Goal: Answer question/provide support: Share knowledge or assist other users

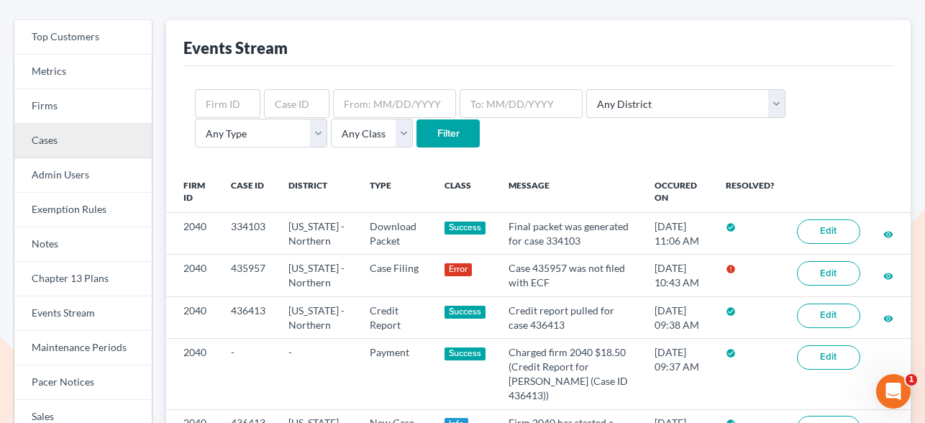
scroll to position [73, 0]
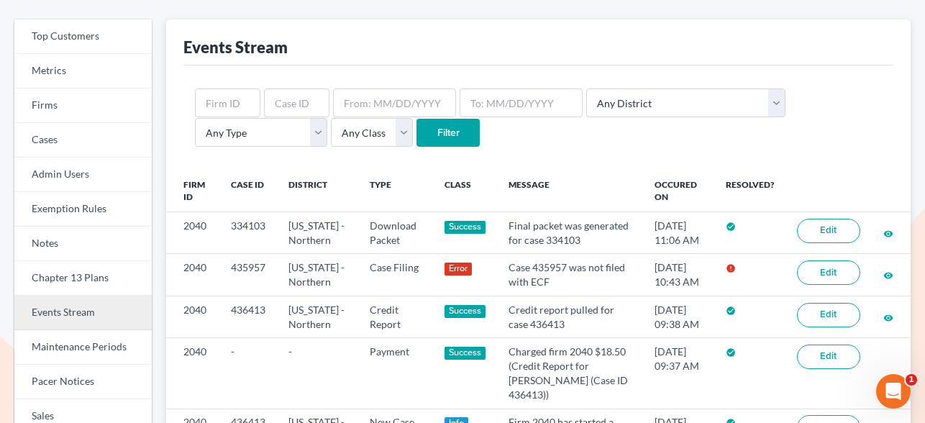
click at [76, 308] on link "Events Stream" at bounding box center [82, 313] width 137 height 35
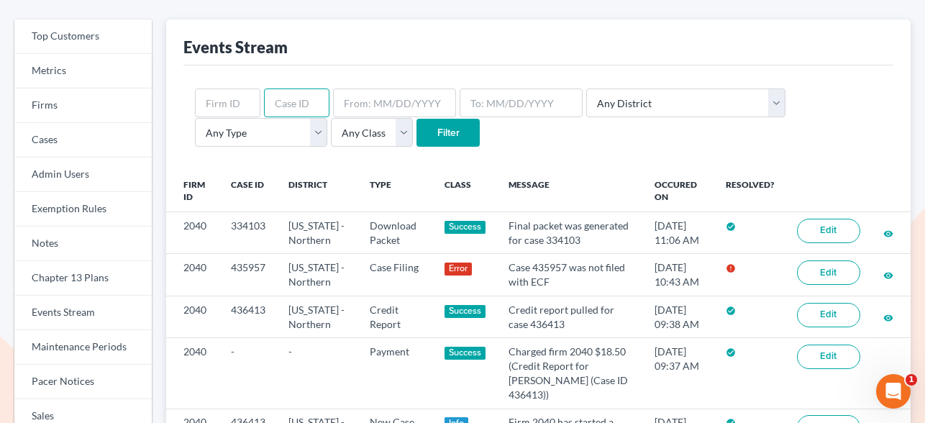
click at [307, 107] on input "text" at bounding box center [296, 102] width 65 height 29
paste input "424626"
type input "424626"
click at [416, 129] on input "Filter" at bounding box center [447, 133] width 63 height 29
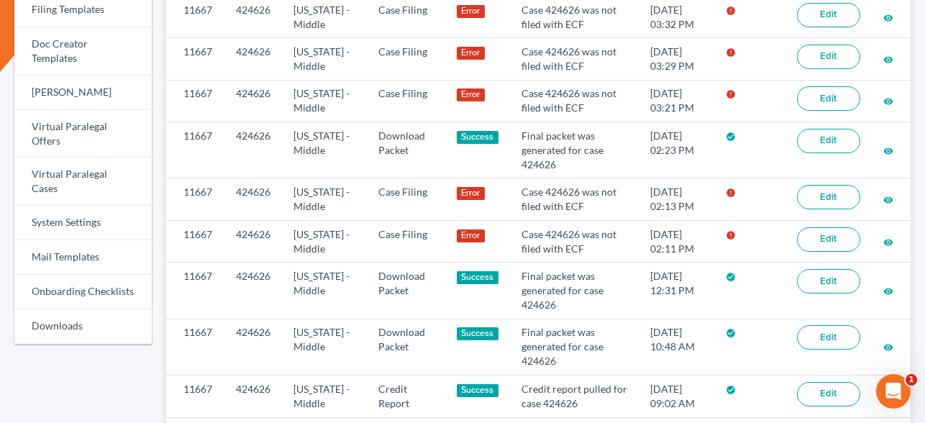
scroll to position [671, 0]
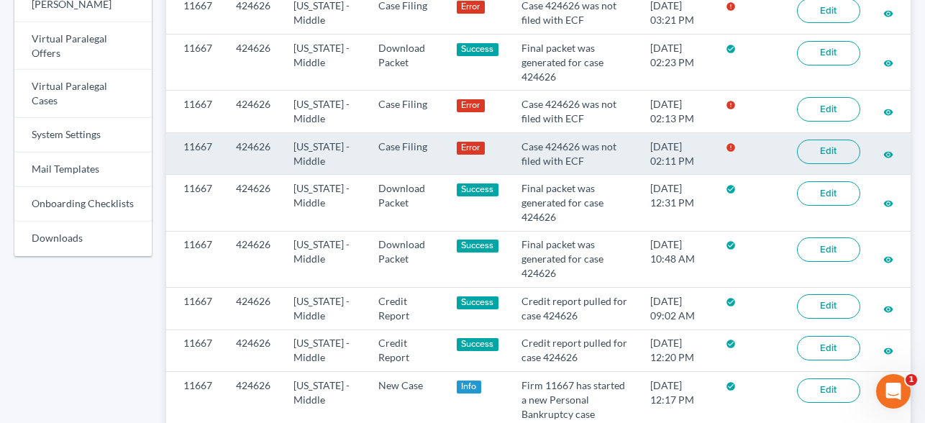
click at [824, 149] on link "Edit" at bounding box center [828, 152] width 63 height 24
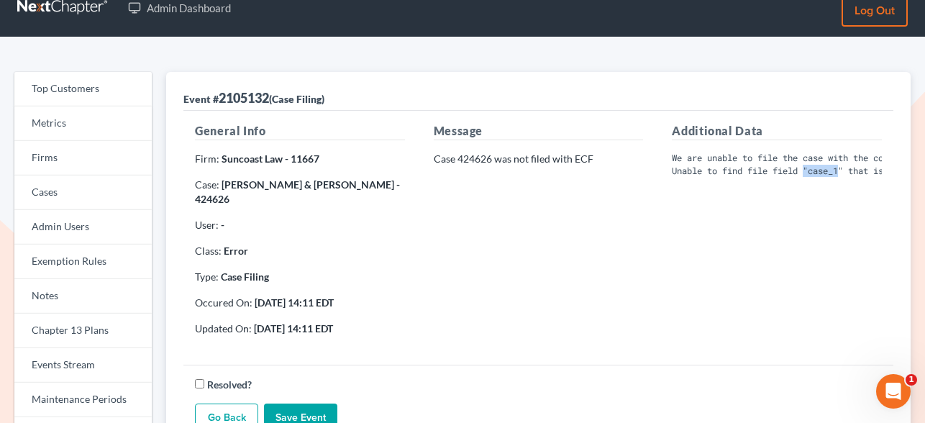
drag, startPoint x: 847, startPoint y: 171, endPoint x: 812, endPoint y: 171, distance: 35.2
click at [812, 171] on pre "We are unable to file the case with the court. Unable to find file field "case_…" at bounding box center [777, 164] width 210 height 25
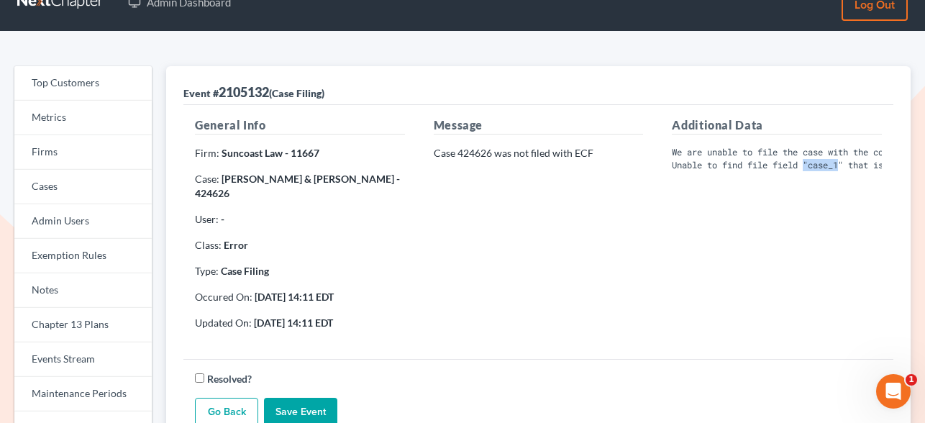
scroll to position [21, 0]
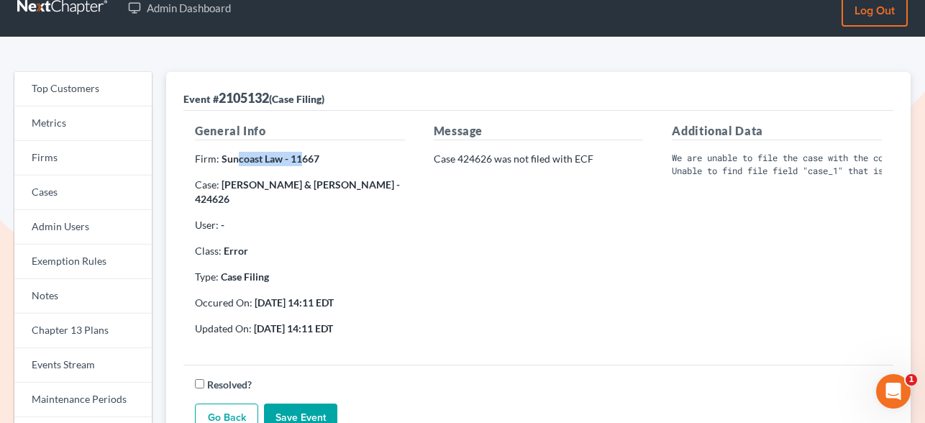
drag, startPoint x: 234, startPoint y: 155, endPoint x: 303, endPoint y: 161, distance: 69.3
click at [303, 161] on strong "Suncoast Law - 11667" at bounding box center [270, 158] width 98 height 12
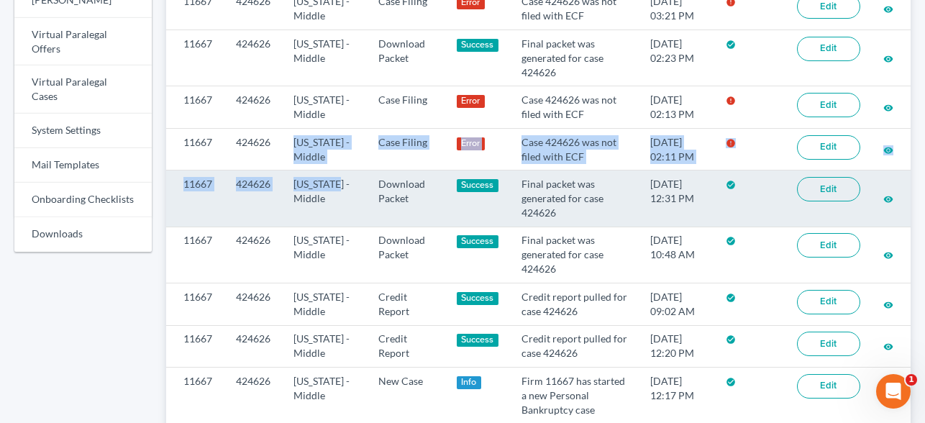
drag, startPoint x: 293, startPoint y: 142, endPoint x: 342, endPoint y: 179, distance: 60.5
click at [342, 179] on tbody "11667 424626 Florida - Middle Case Filing Success Case 424626 was filed with EC…" at bounding box center [538, 16] width 744 height 813
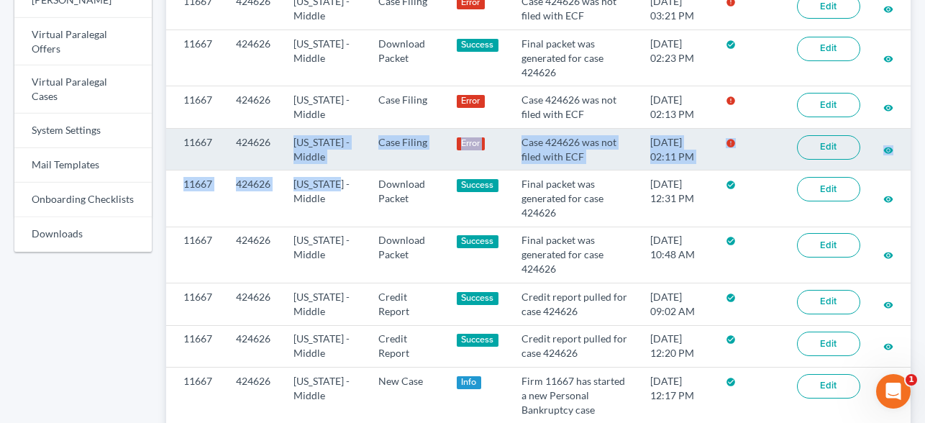
click at [338, 160] on td "[US_STATE] - Middle" at bounding box center [324, 149] width 84 height 42
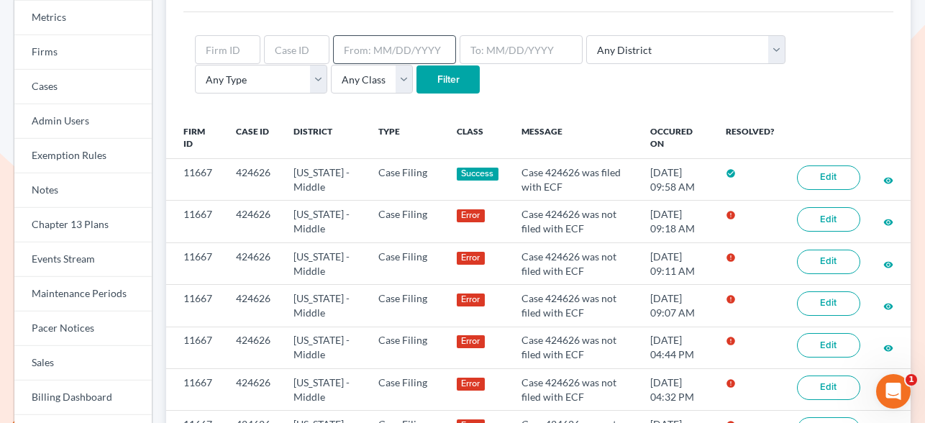
scroll to position [124, 0]
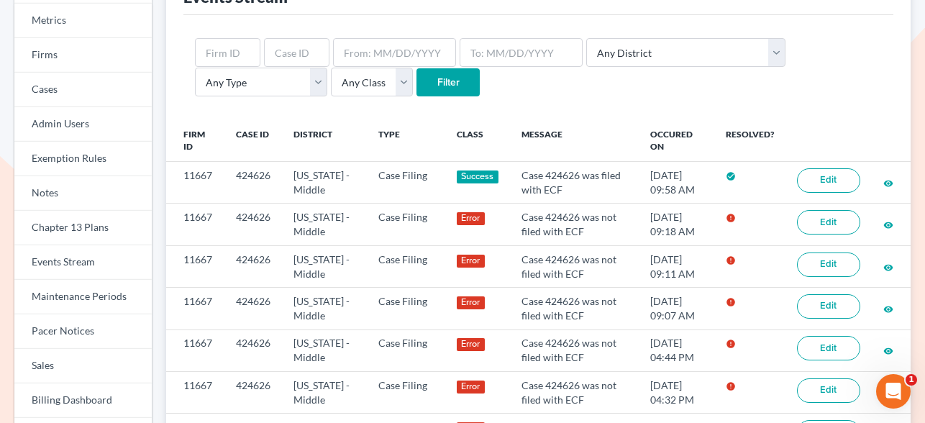
click at [628, 69] on form "Any District Alabama - Middle Alabama - Northern Alabama - Southern Alaska Ariz…" at bounding box center [538, 67] width 687 height 59
click at [648, 54] on select "Any District Alabama - Middle Alabama - Northern Alabama - Southern Alaska Ariz…" at bounding box center [685, 52] width 199 height 29
select select "18"
click at [586, 38] on select "Any District Alabama - Middle Alabama - Northern Alabama - Southern Alaska Ariz…" at bounding box center [685, 52] width 199 height 29
click at [327, 68] on select "Any Type Case Applied To Plan Case Archive Case Duplicate Case Filing Chapter 1…" at bounding box center [261, 82] width 132 height 29
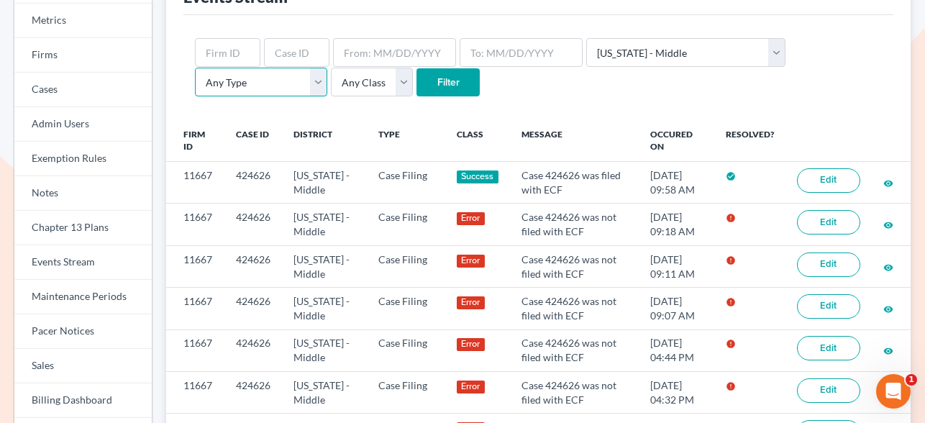
select select "case_filing"
click at [327, 68] on select "Any Type Case Applied To Plan Case Archive Case Duplicate Case Filing Chapter 1…" at bounding box center [261, 82] width 132 height 29
click at [416, 87] on input "Filter" at bounding box center [447, 82] width 63 height 29
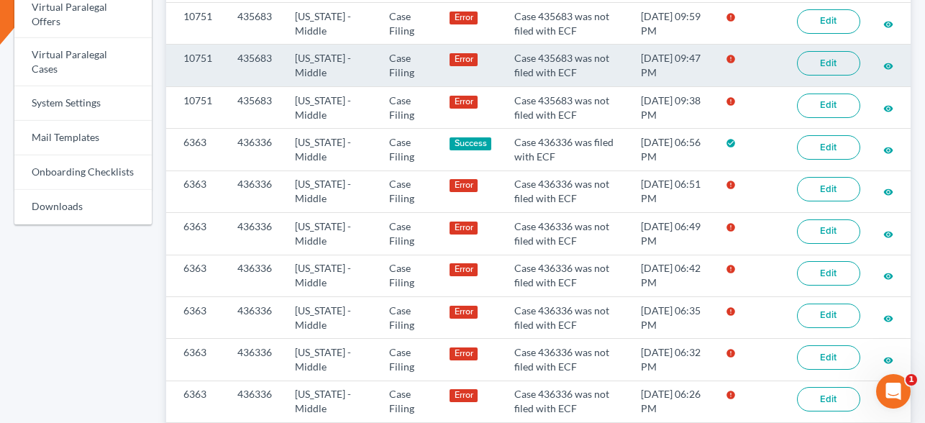
scroll to position [769, 0]
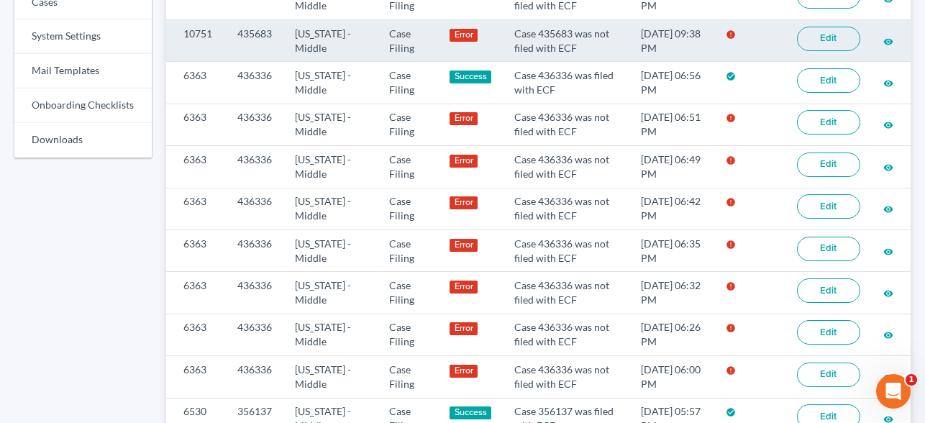
click at [846, 43] on link "Edit" at bounding box center [828, 39] width 63 height 24
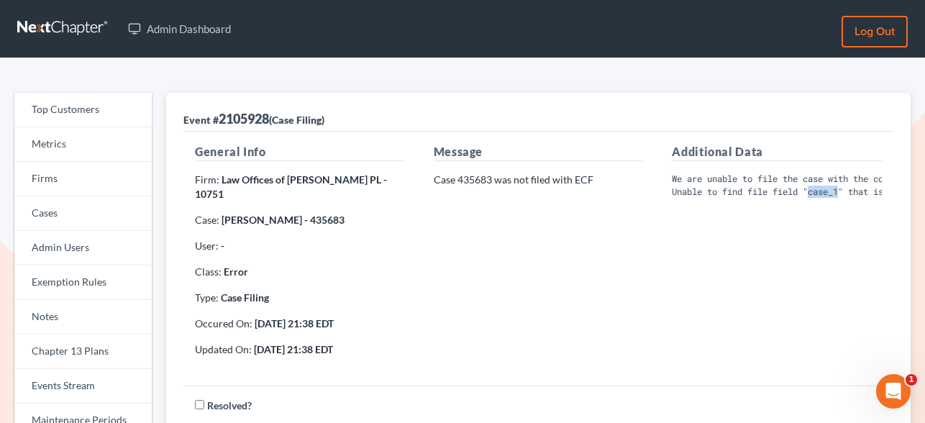
drag, startPoint x: 814, startPoint y: 191, endPoint x: 846, endPoint y: 196, distance: 32.7
click at [846, 196] on pre "We are unable to file the case with the court. Unable to find file field "case_…" at bounding box center [777, 185] width 210 height 25
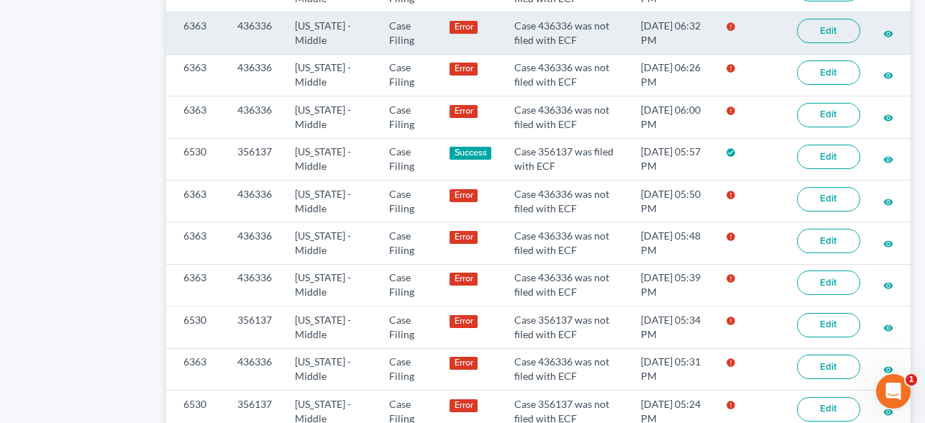
scroll to position [1042, 0]
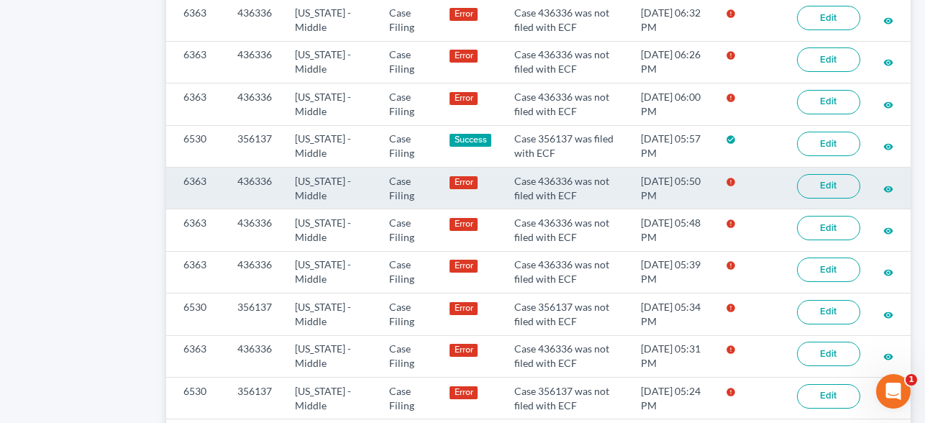
click at [821, 190] on link "Edit" at bounding box center [828, 186] width 63 height 24
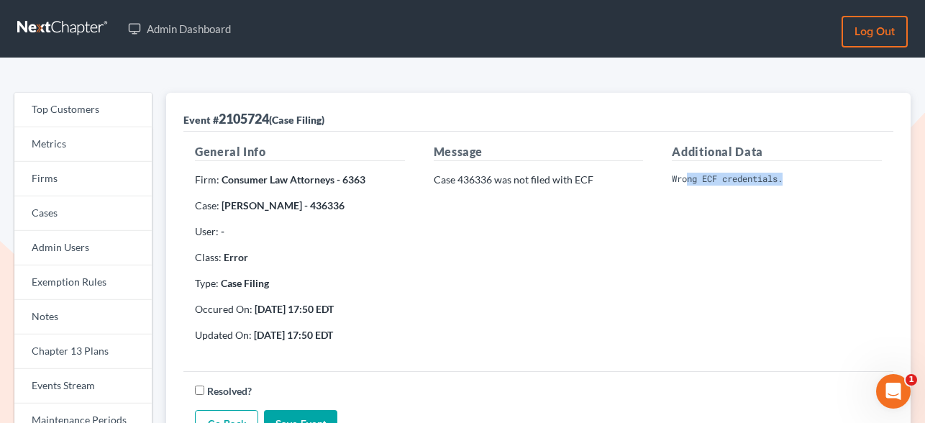
drag, startPoint x: 690, startPoint y: 179, endPoint x: 849, endPoint y: 193, distance: 159.6
click at [849, 193] on div "Additional Data Wrong ECF credentials." at bounding box center [776, 248] width 239 height 211
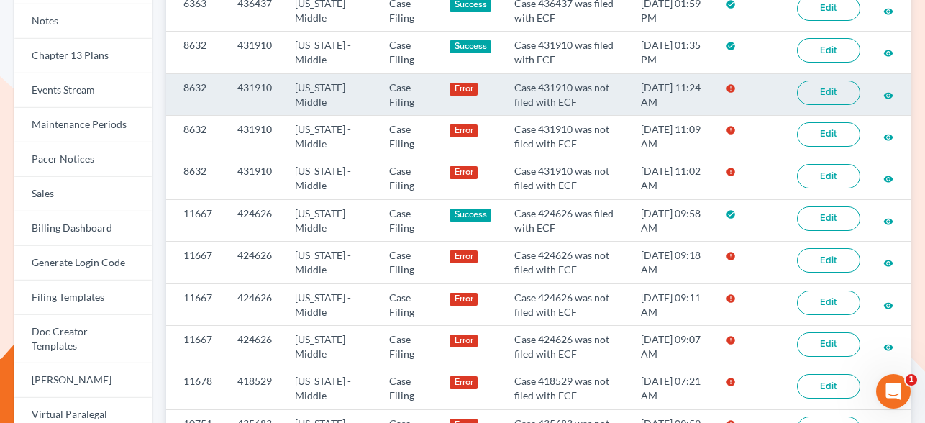
scroll to position [297, 0]
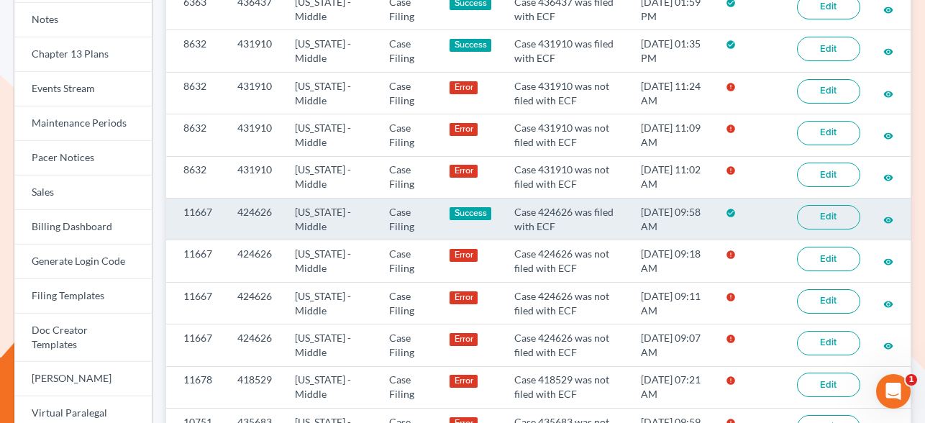
click at [260, 210] on td "424626" at bounding box center [255, 219] width 58 height 42
copy td "424626"
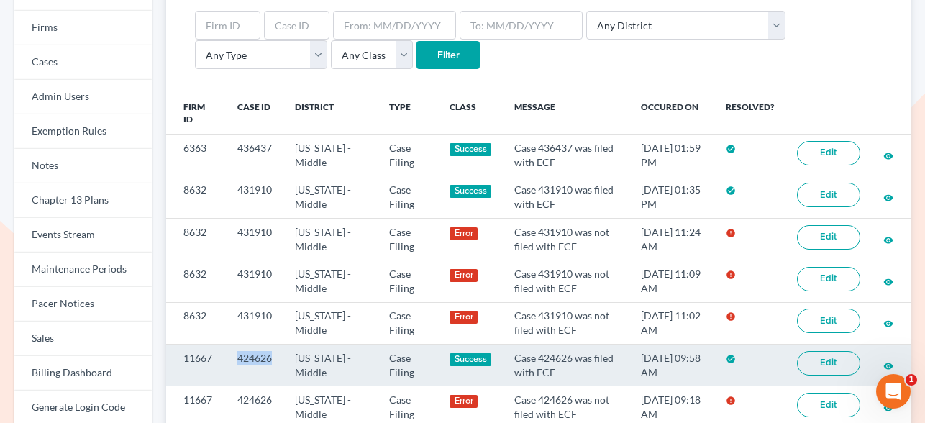
scroll to position [83, 0]
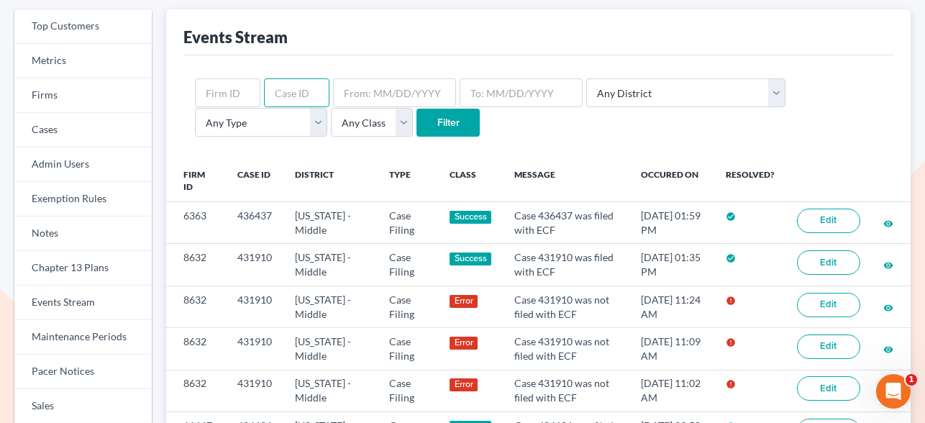
click at [285, 91] on input "text" at bounding box center [296, 92] width 65 height 29
paste input "424626"
type input "424626"
click at [327, 108] on select "Any Type Case Applied To Plan Case Archive Case Duplicate Case Filing Chapter 1…" at bounding box center [261, 122] width 132 height 29
select select "case_filing"
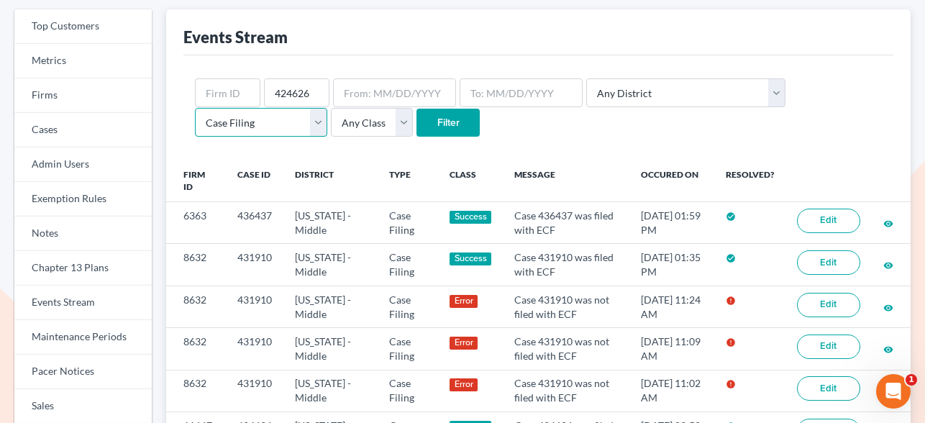
click at [327, 108] on select "Any Type Case Applied To Plan Case Archive Case Duplicate Case Filing Chapter 1…" at bounding box center [261, 122] width 132 height 29
click at [416, 117] on input "Filter" at bounding box center [447, 123] width 63 height 29
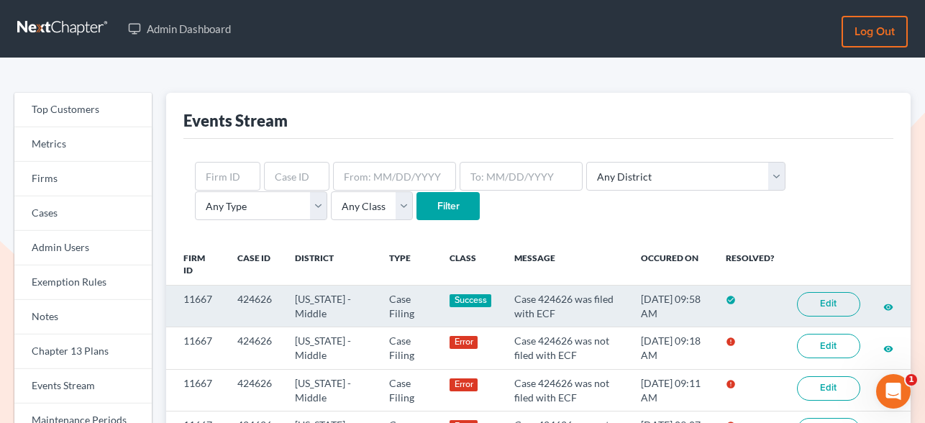
click at [848, 308] on link "Edit" at bounding box center [828, 304] width 63 height 24
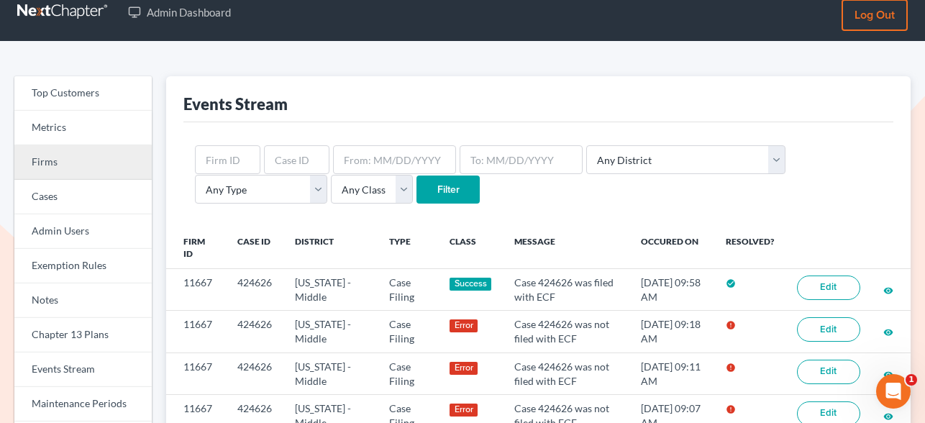
scroll to position [14, 0]
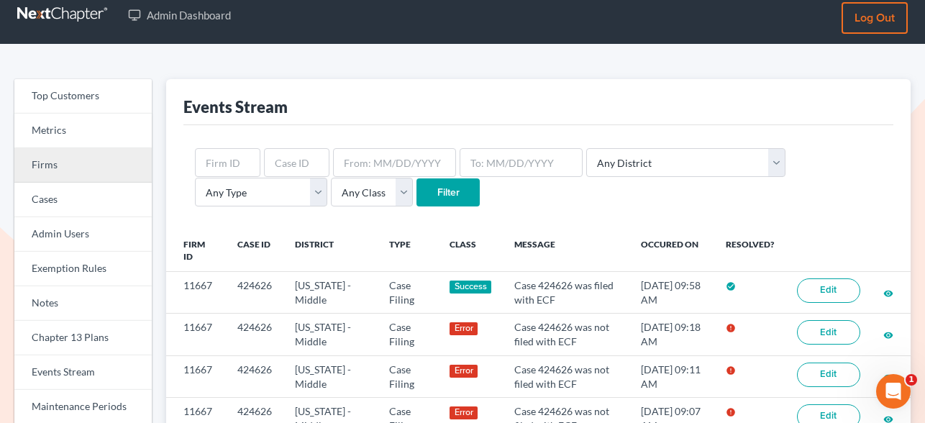
click at [55, 164] on link "Firms" at bounding box center [82, 165] width 137 height 35
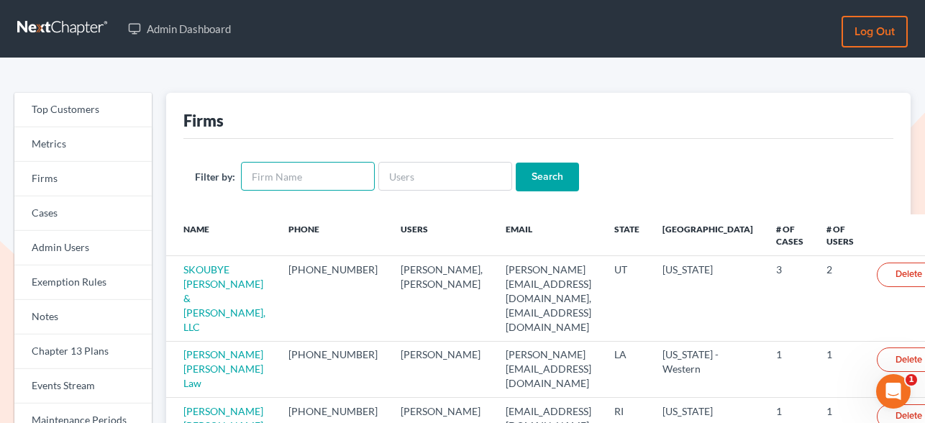
click at [311, 175] on input "text" at bounding box center [308, 176] width 134 height 29
type input "[PERSON_NAME]"
click at [516, 163] on input "Search" at bounding box center [547, 177] width 63 height 29
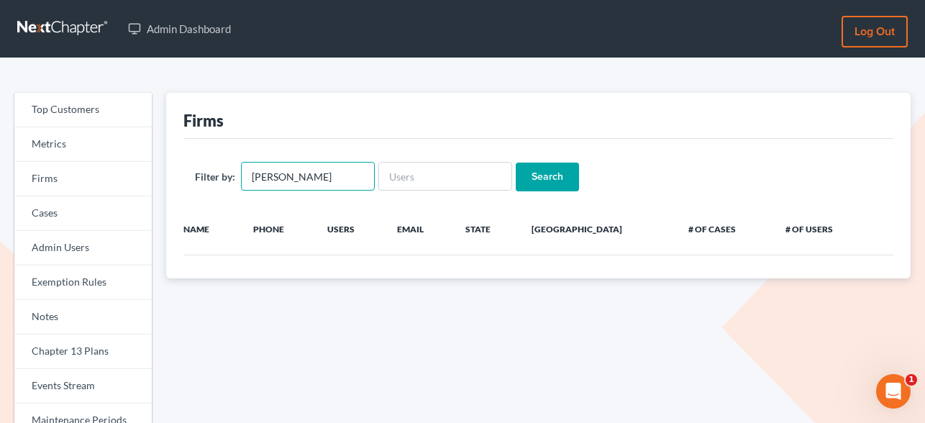
click at [314, 175] on input "[PERSON_NAME]" at bounding box center [308, 176] width 134 height 29
paste input "424626"
type input "4"
type input "[PERSON_NAME]"
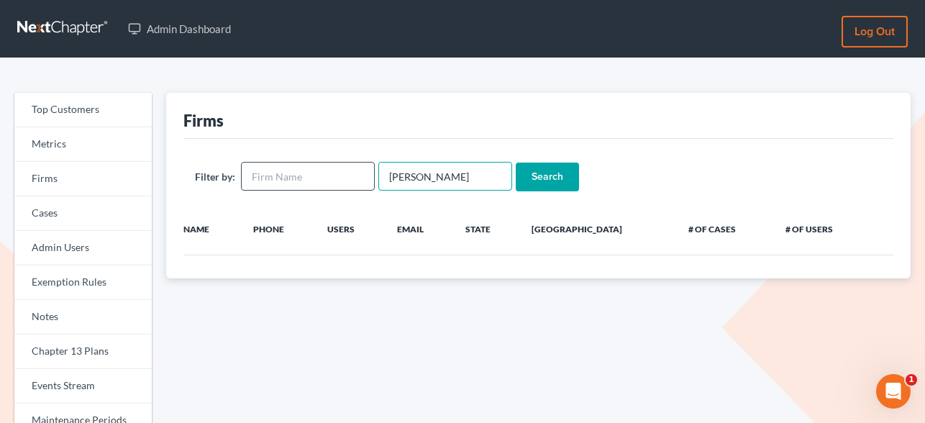
click at [516, 163] on input "Search" at bounding box center [547, 177] width 63 height 29
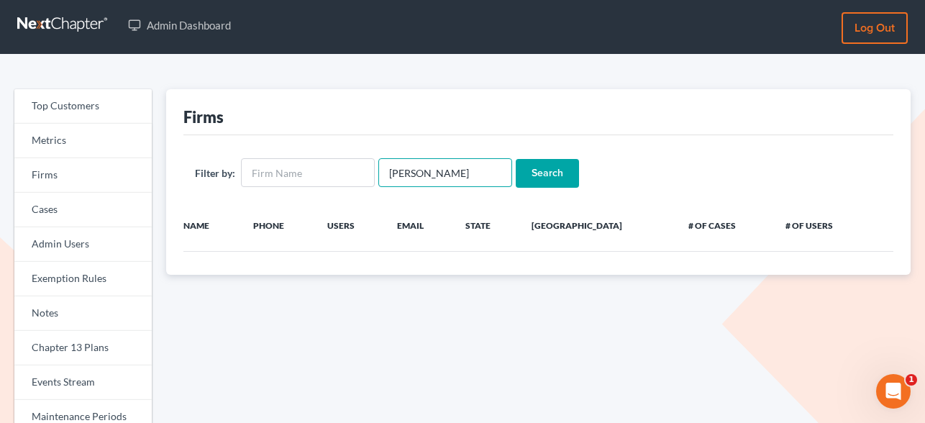
click at [421, 167] on input "[PERSON_NAME]" at bounding box center [445, 172] width 134 height 29
type input "[PERSON_NAME]"
click at [516, 159] on input "Search" at bounding box center [547, 173] width 63 height 29
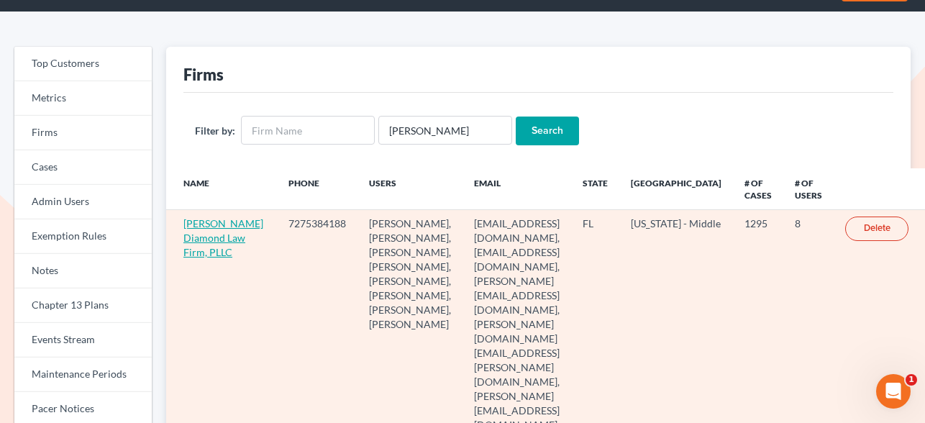
click at [200, 239] on link "[PERSON_NAME] Diamond Law Firm, PLLC" at bounding box center [223, 237] width 80 height 41
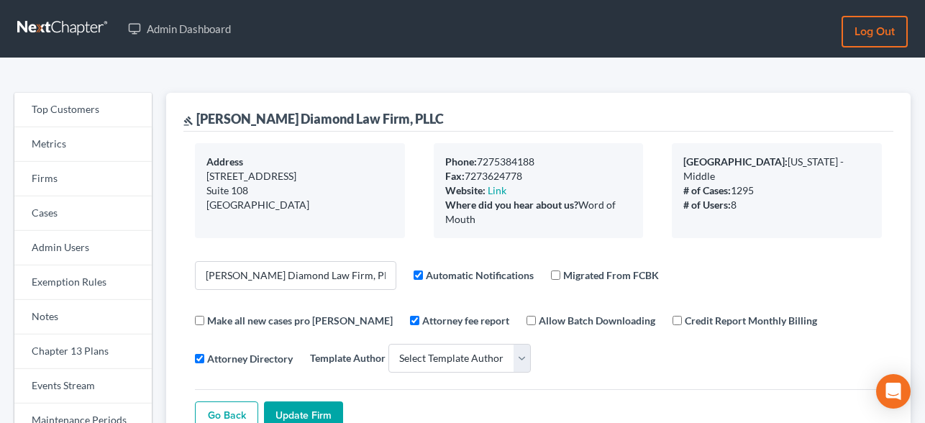
select select
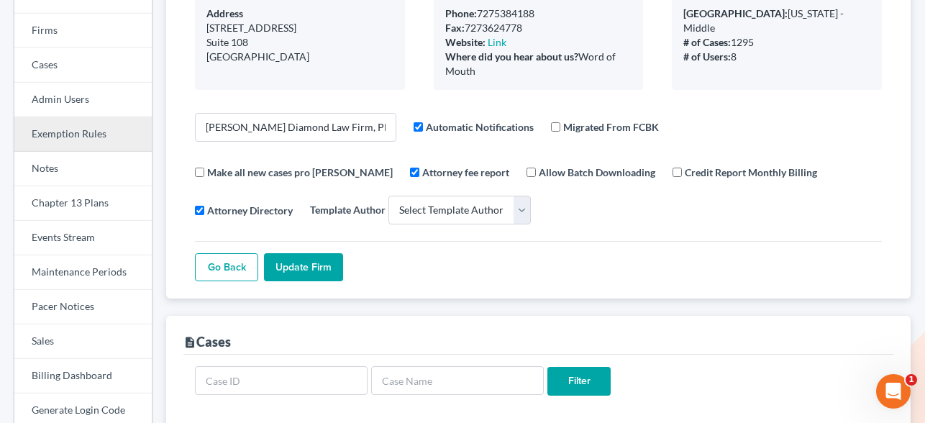
scroll to position [153, 0]
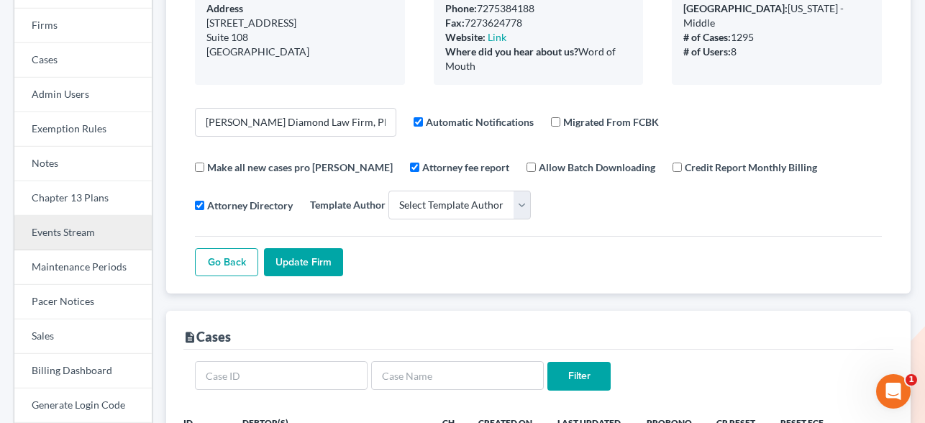
click at [72, 216] on link "Events Stream" at bounding box center [82, 233] width 137 height 35
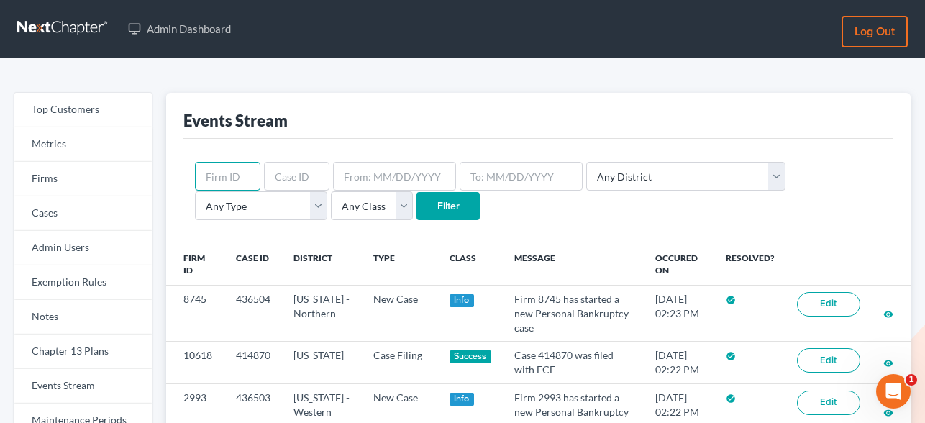
click at [228, 175] on input "text" at bounding box center [227, 176] width 65 height 29
type input "6530"
click at [416, 192] on input "Filter" at bounding box center [447, 206] width 63 height 29
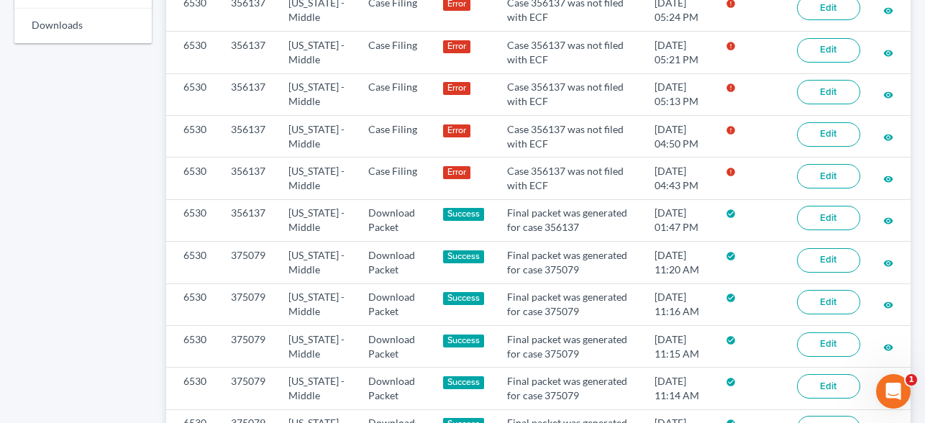
scroll to position [910, 0]
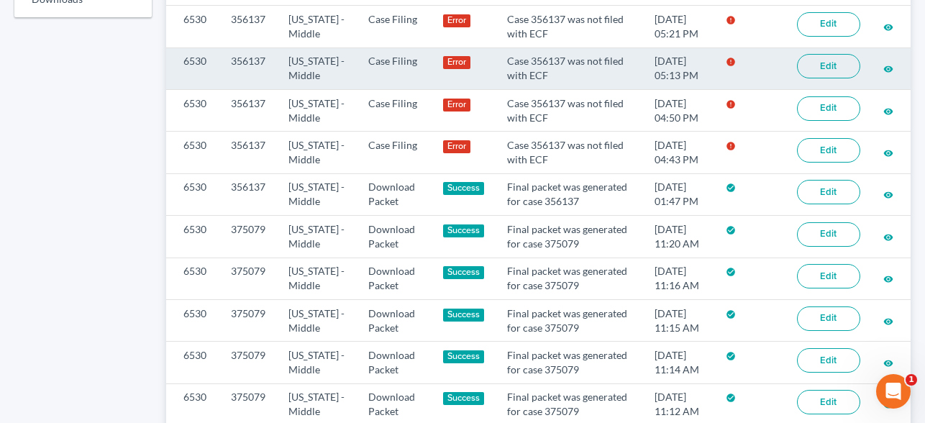
click at [256, 89] on td "356137" at bounding box center [248, 68] width 58 height 42
copy td "356137"
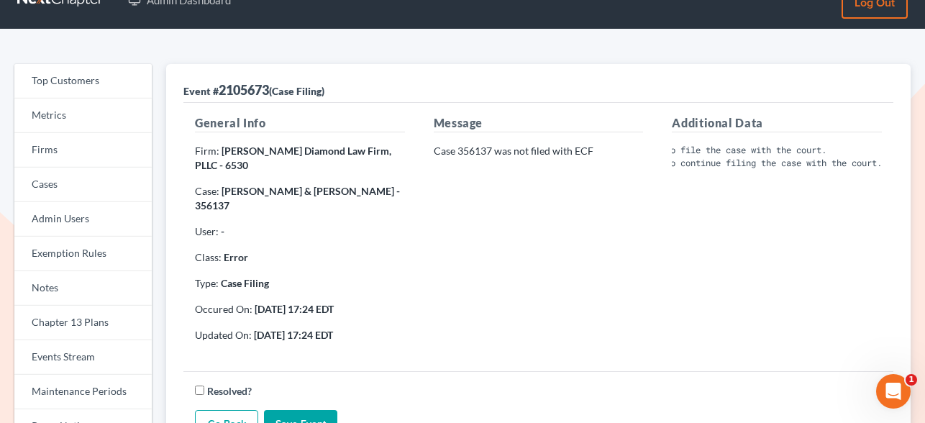
scroll to position [30, 0]
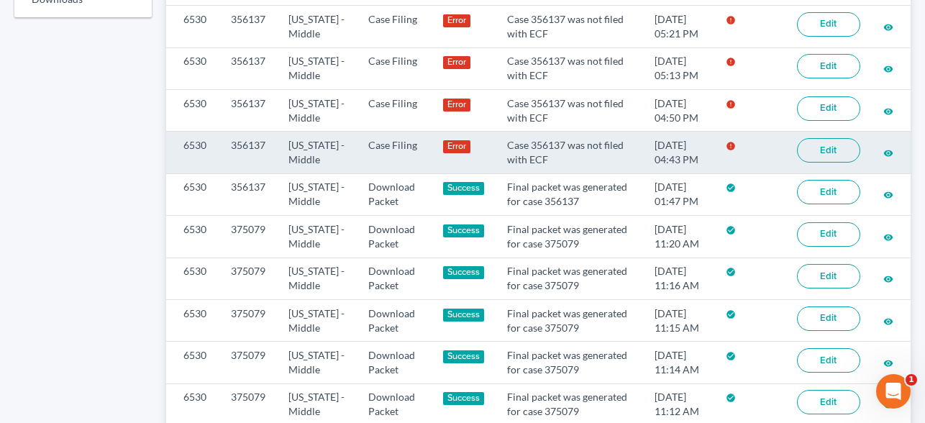
click at [833, 163] on link "Edit" at bounding box center [828, 150] width 63 height 24
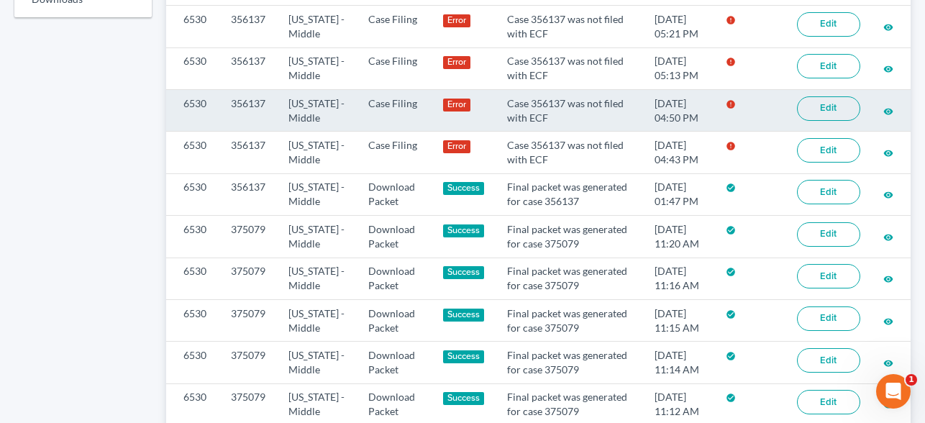
click at [825, 121] on link "Edit" at bounding box center [828, 108] width 63 height 24
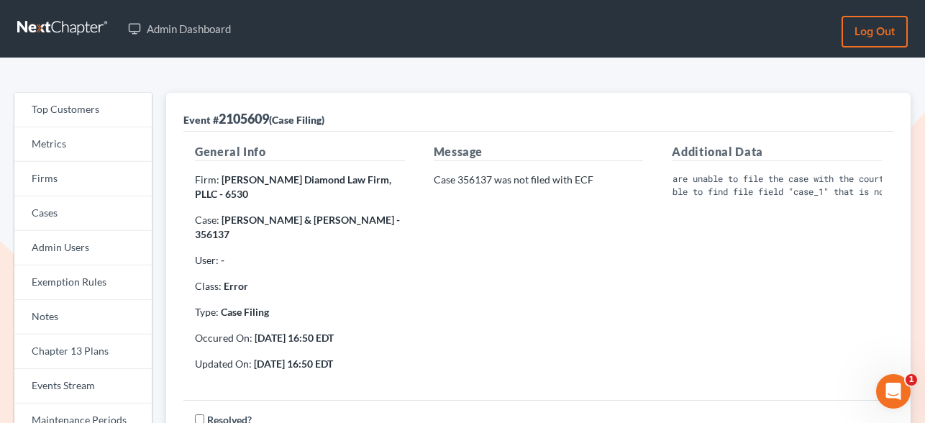
scroll to position [0, 15]
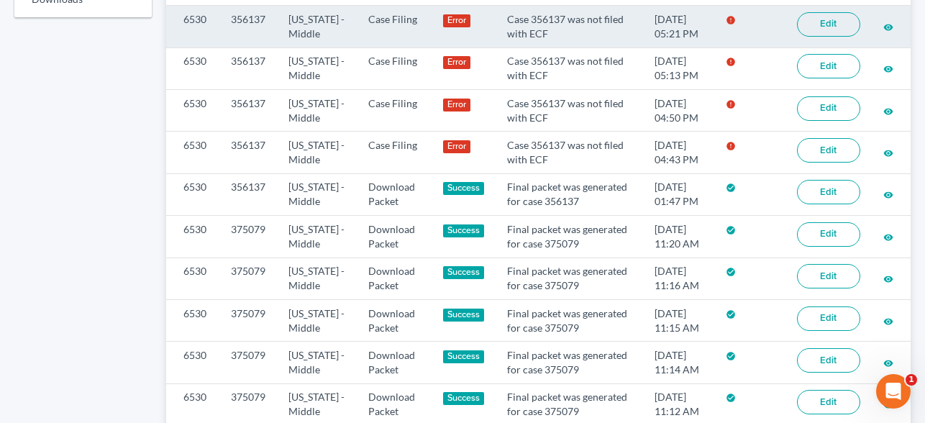
click at [836, 37] on link "Edit" at bounding box center [828, 24] width 63 height 24
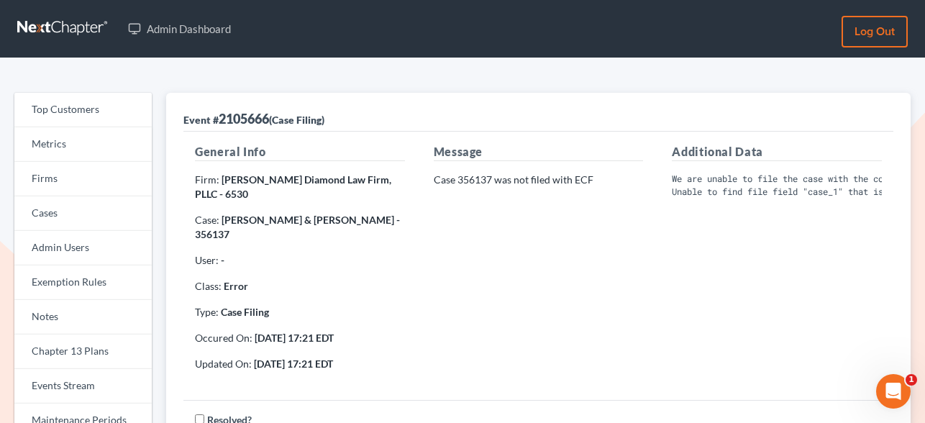
scroll to position [0, 54]
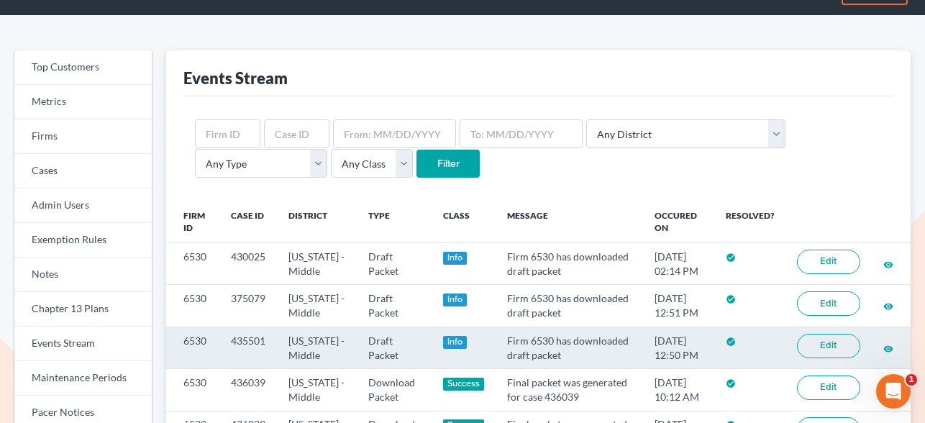
scroll to position [72, 0]
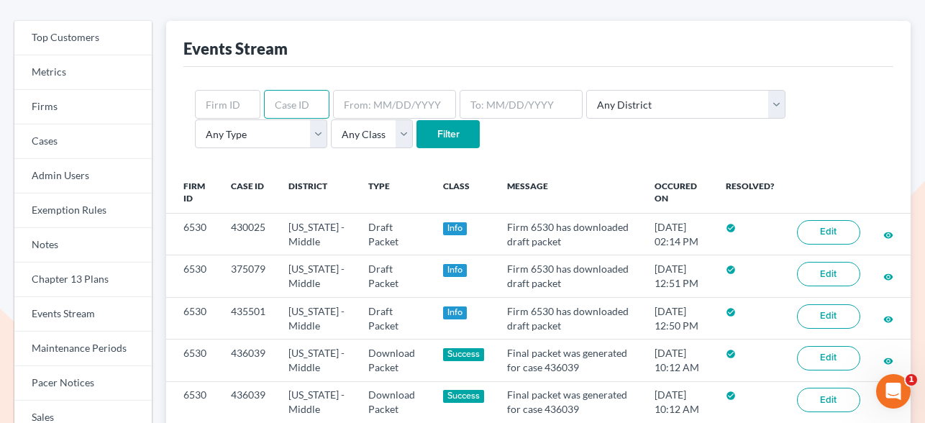
click at [271, 106] on input "text" at bounding box center [296, 104] width 65 height 29
paste input "436196"
type input "436196"
click at [416, 130] on input "Filter" at bounding box center [447, 134] width 63 height 29
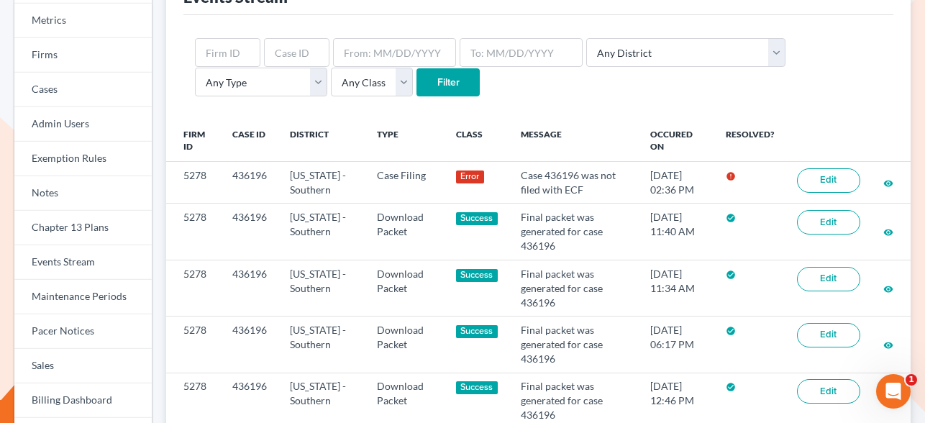
scroll to position [122, 0]
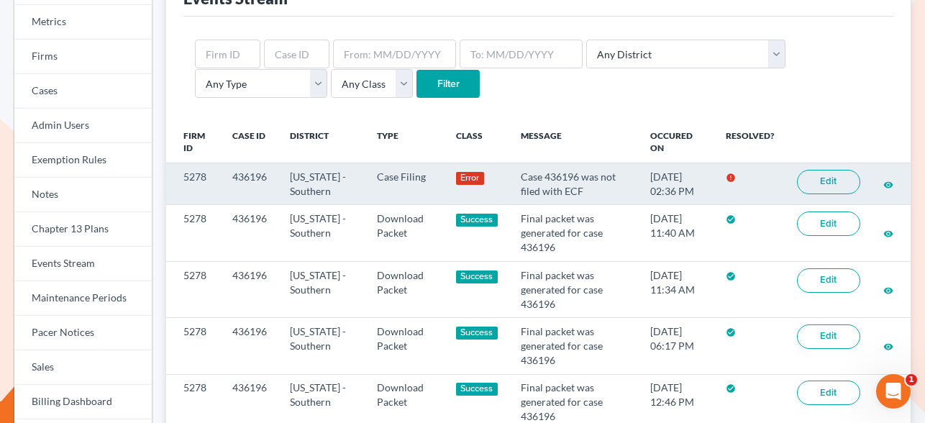
click at [833, 182] on link "Edit" at bounding box center [828, 182] width 63 height 24
